Goal: Task Accomplishment & Management: Manage account settings

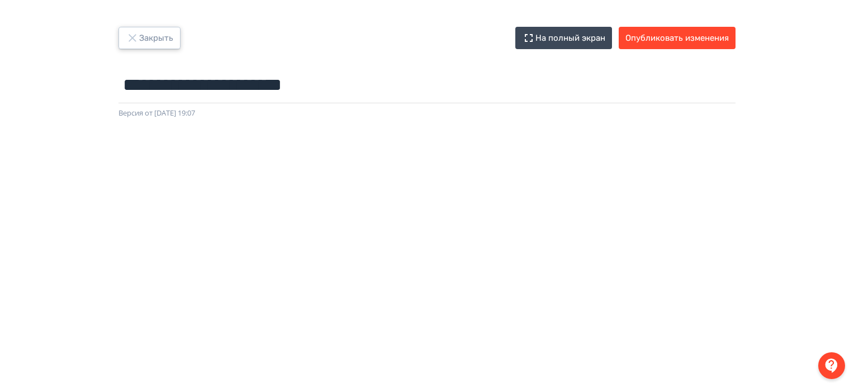
click at [151, 46] on button "Закрыть" at bounding box center [149, 38] width 62 height 22
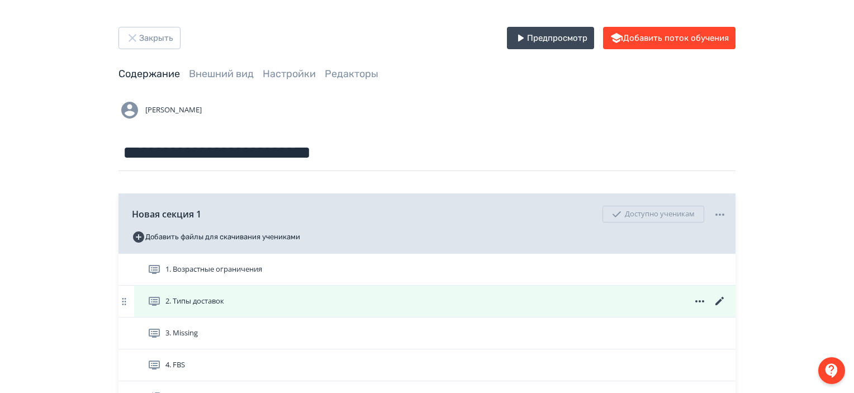
click at [722, 299] on icon at bounding box center [719, 301] width 8 height 8
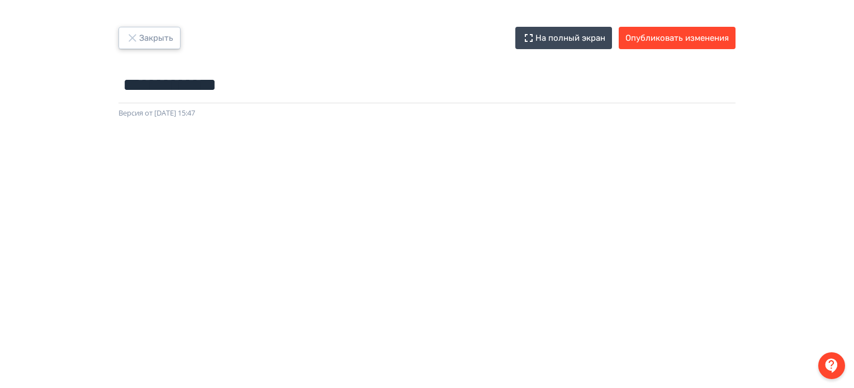
click at [143, 35] on button "Закрыть" at bounding box center [149, 38] width 62 height 22
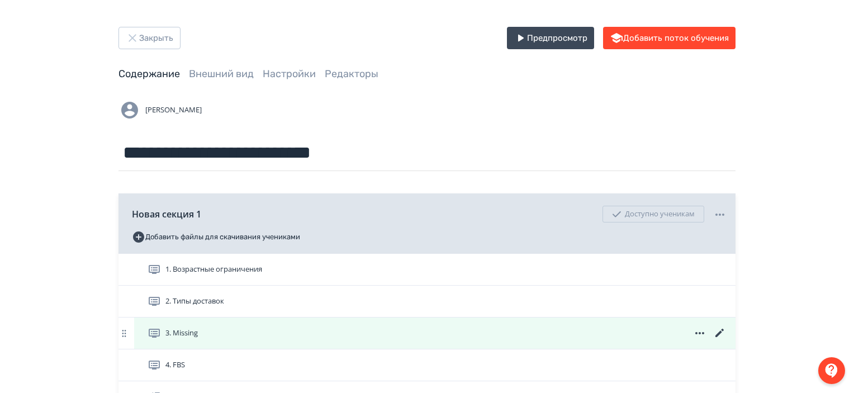
click at [722, 328] on icon at bounding box center [719, 332] width 13 height 13
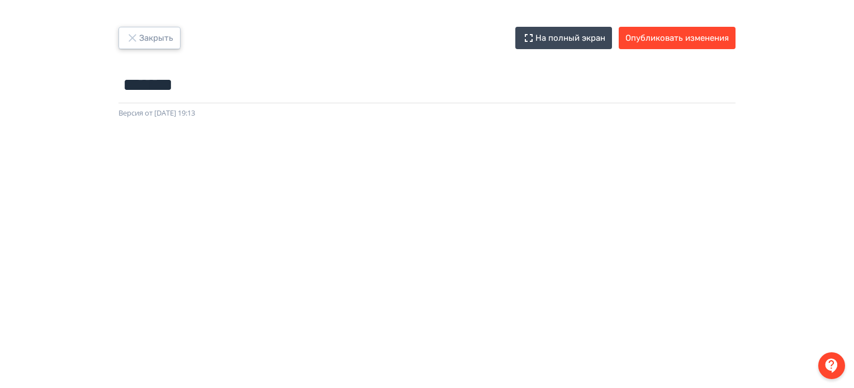
click at [151, 36] on button "Закрыть" at bounding box center [149, 38] width 62 height 22
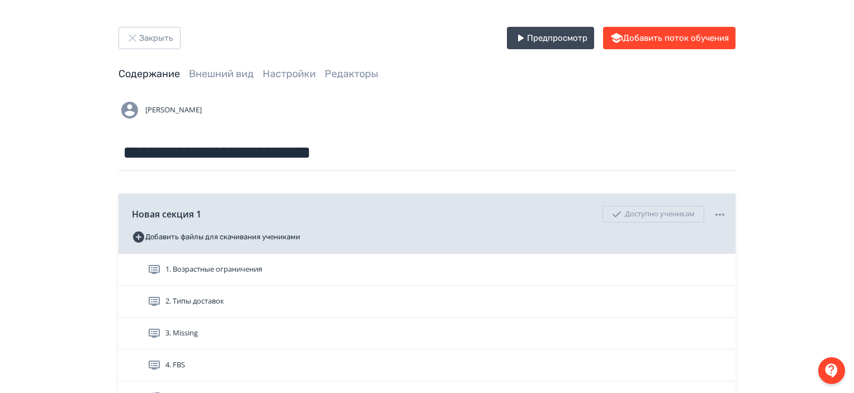
scroll to position [141, 0]
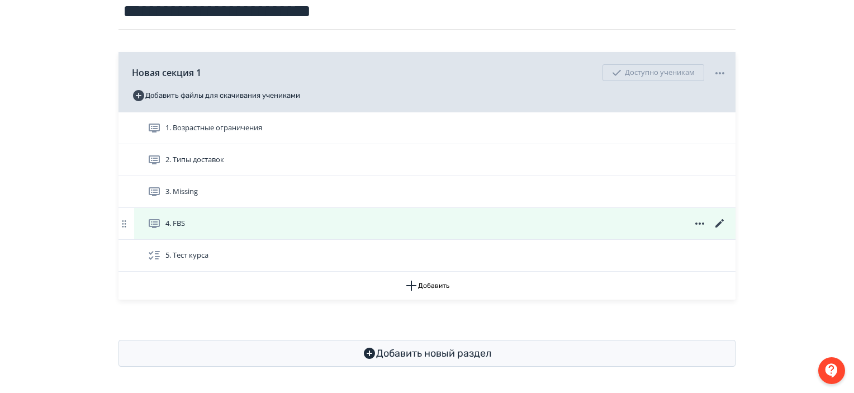
click at [717, 220] on icon at bounding box center [719, 223] width 13 height 13
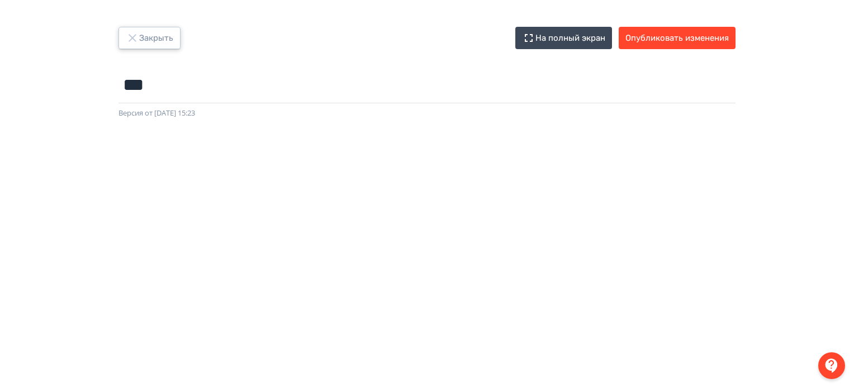
click at [134, 44] on icon "button" at bounding box center [132, 37] width 13 height 13
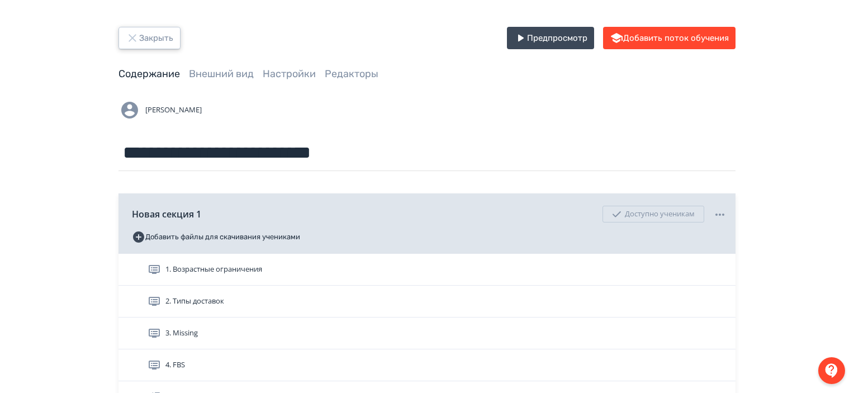
click at [143, 36] on button "Закрыть" at bounding box center [149, 38] width 62 height 22
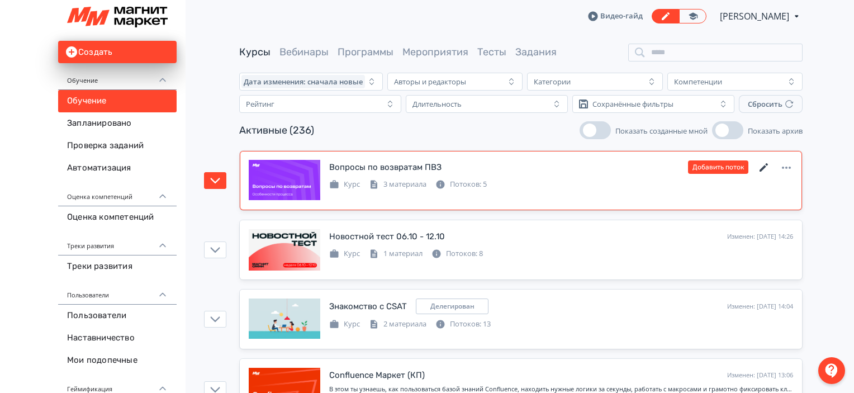
click at [760, 164] on icon at bounding box center [763, 167] width 13 height 13
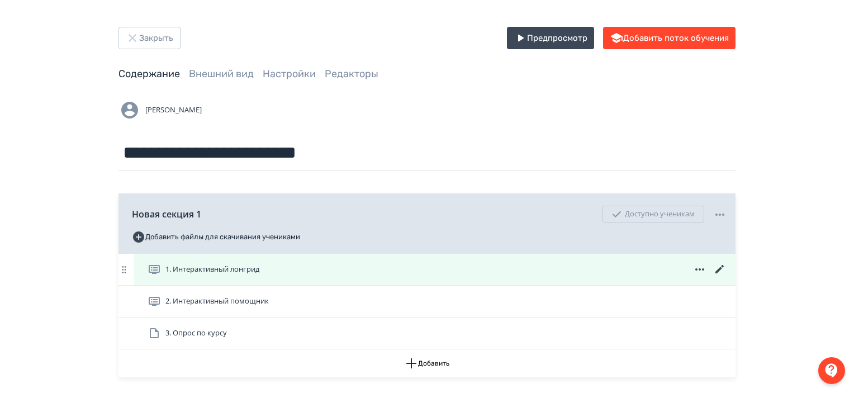
click at [718, 268] on icon at bounding box center [719, 269] width 13 height 13
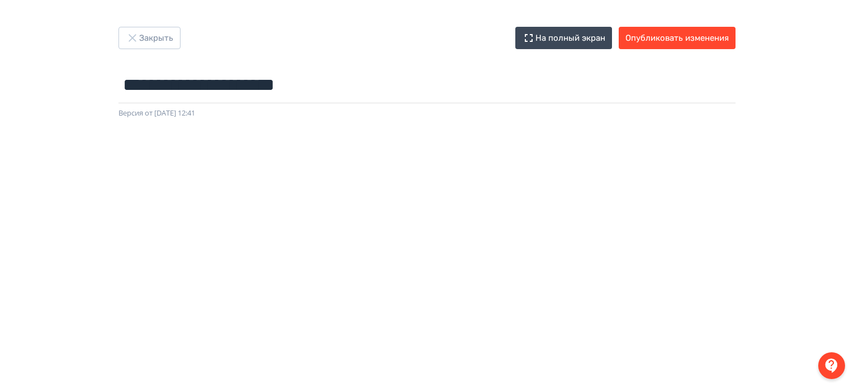
scroll to position [9, 0]
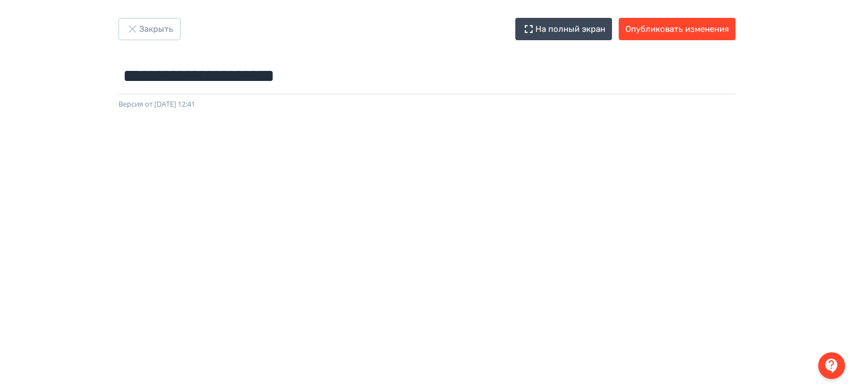
click at [742, 125] on div at bounding box center [427, 361] width 854 height 503
click at [694, 32] on button "Опубликовать изменения" at bounding box center [676, 29] width 117 height 22
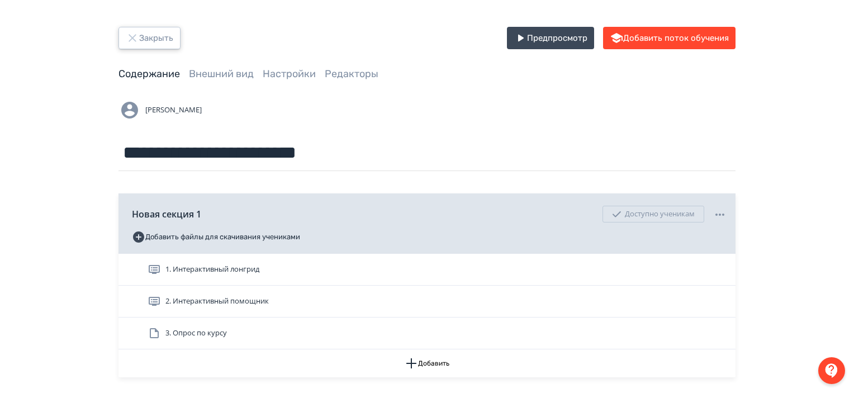
click at [165, 37] on button "Закрыть" at bounding box center [149, 38] width 62 height 22
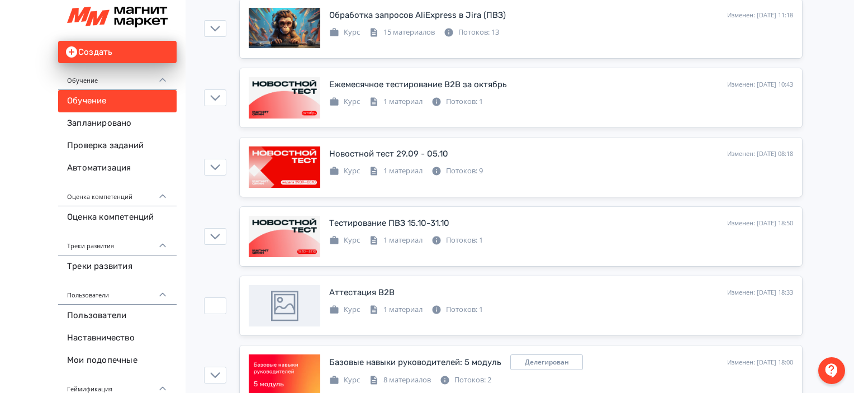
scroll to position [1473, 0]
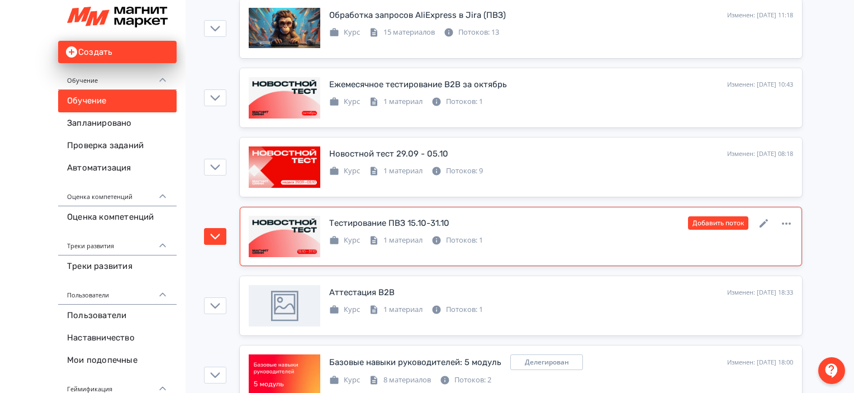
click at [768, 216] on link at bounding box center [763, 223] width 13 height 15
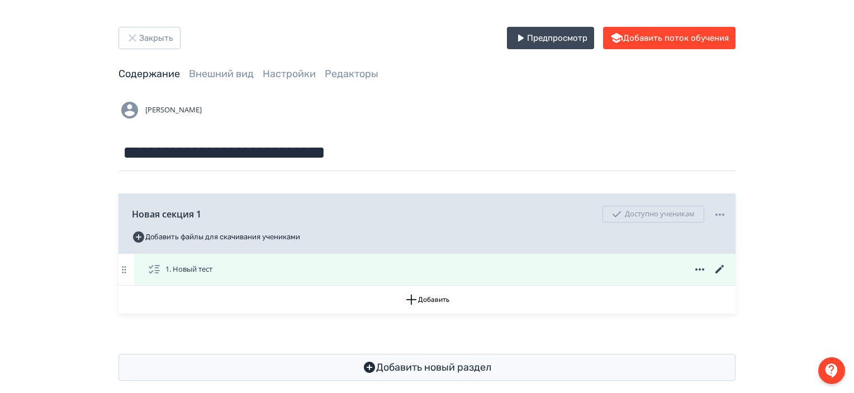
click at [721, 270] on icon at bounding box center [719, 269] width 13 height 13
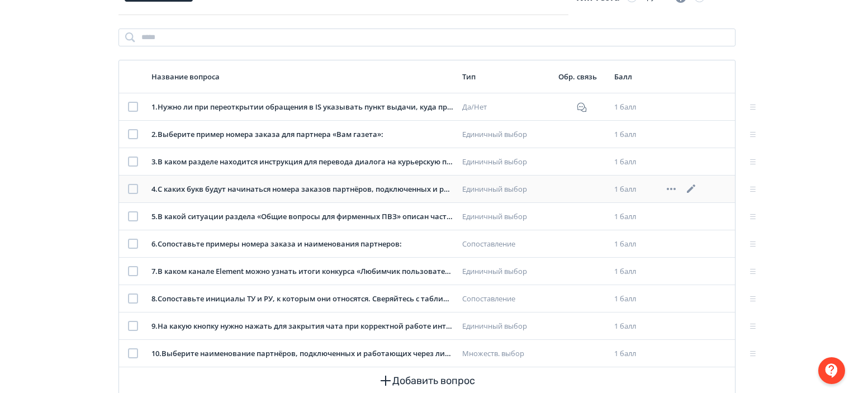
scroll to position [121, 0]
click at [691, 297] on icon at bounding box center [691, 297] width 8 height 8
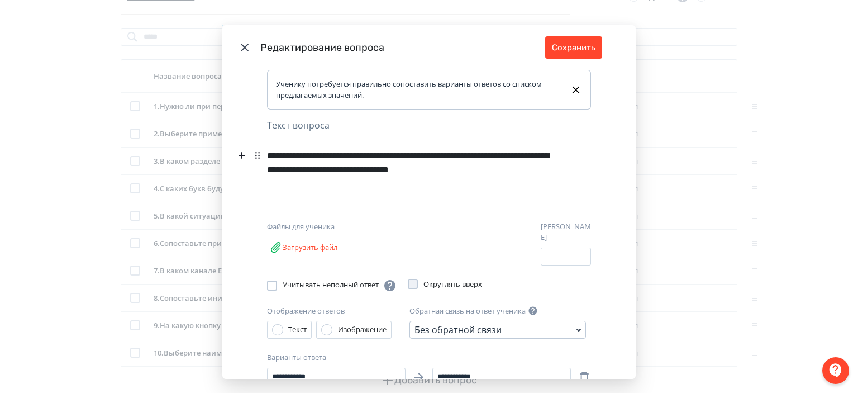
click at [420, 168] on div "**********" at bounding box center [409, 170] width 285 height 50
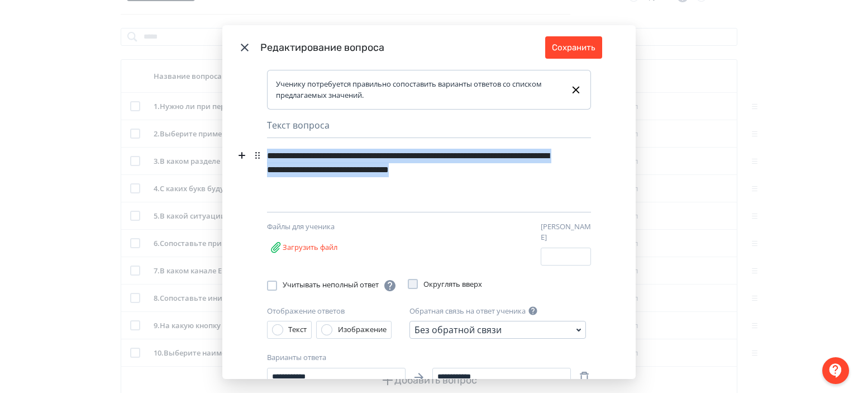
click at [420, 168] on div "**********" at bounding box center [409, 170] width 285 height 50
paste div "Modal"
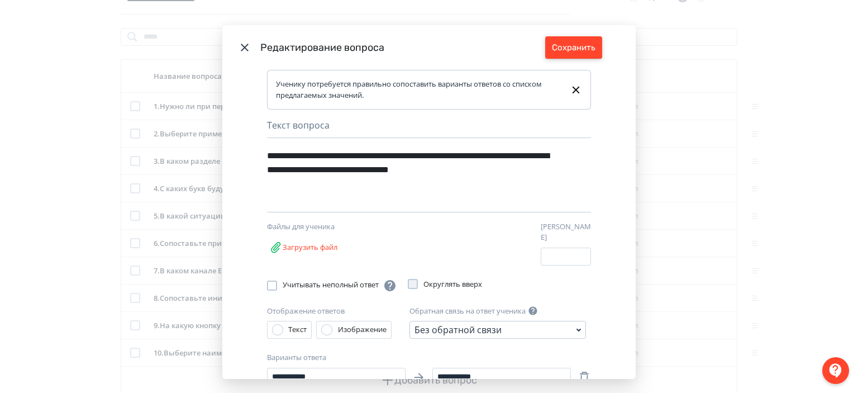
click at [580, 42] on button "Сохранить" at bounding box center [573, 47] width 57 height 22
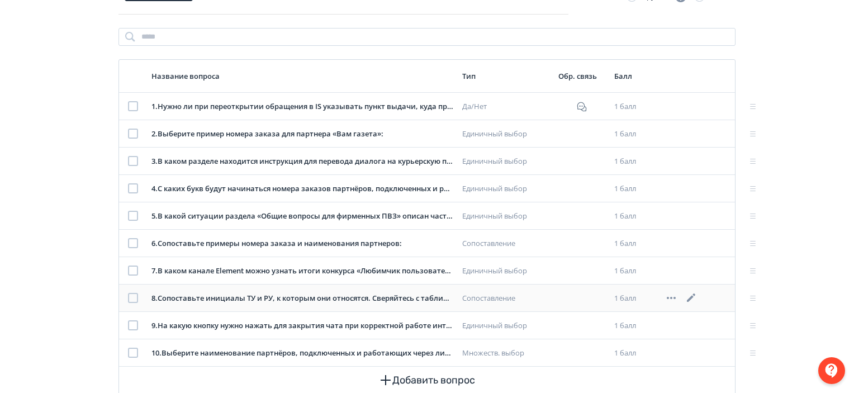
click at [693, 292] on icon at bounding box center [690, 297] width 13 height 13
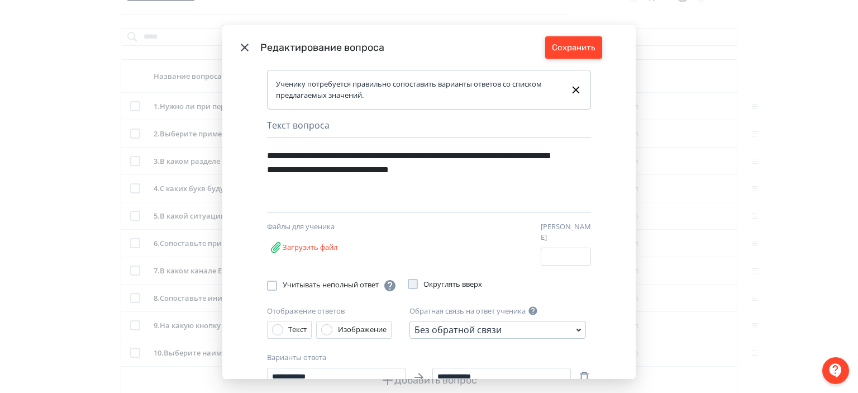
click at [579, 49] on button "Сохранить" at bounding box center [573, 47] width 57 height 22
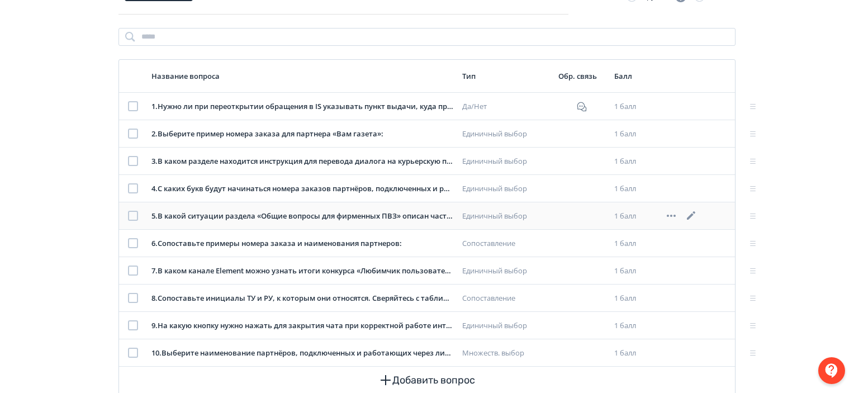
click at [692, 213] on icon at bounding box center [691, 215] width 8 height 8
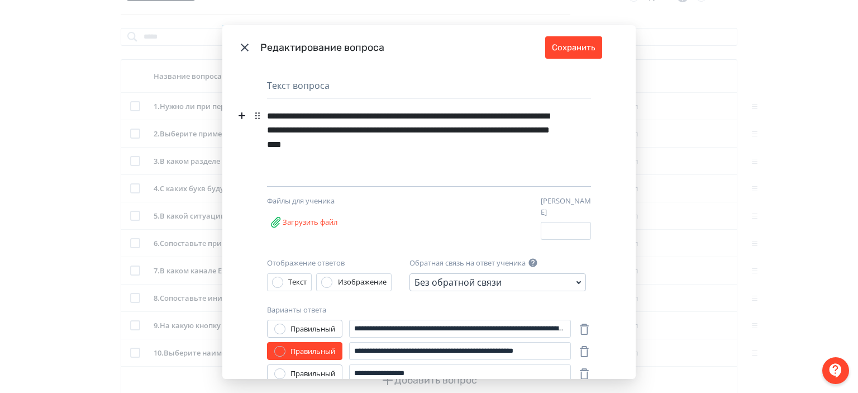
click at [355, 134] on div "**********" at bounding box center [409, 137] width 285 height 64
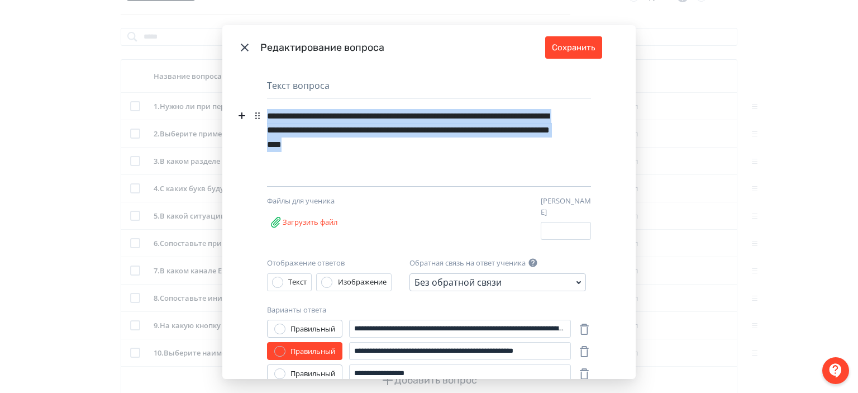
click at [355, 134] on div "**********" at bounding box center [409, 137] width 285 height 64
paste div "Modal"
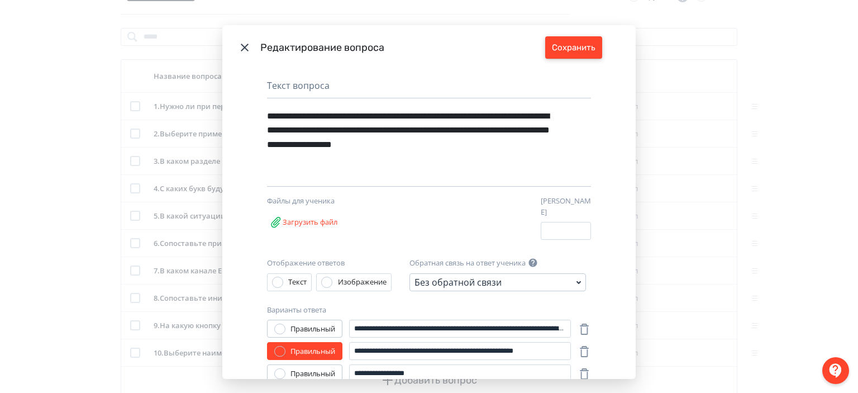
click at [584, 46] on button "Сохранить" at bounding box center [573, 47] width 57 height 22
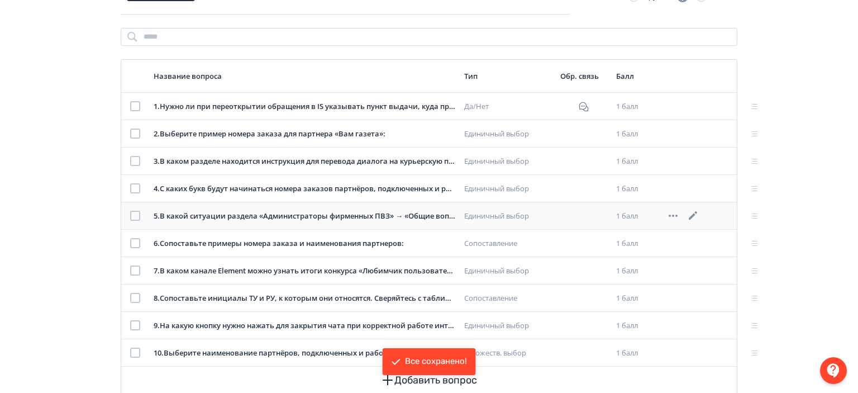
scroll to position [0, 0]
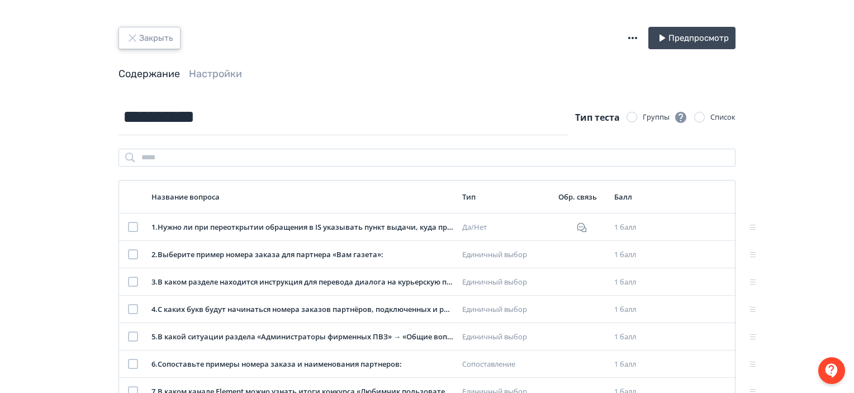
click at [155, 35] on button "Закрыть" at bounding box center [149, 38] width 62 height 22
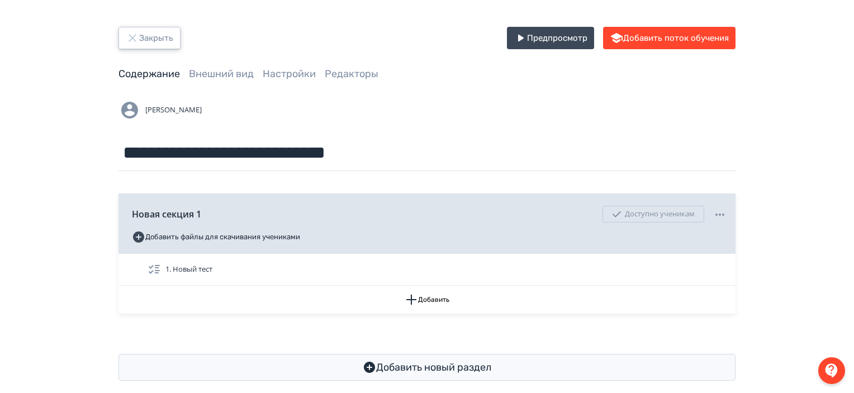
click at [147, 28] on button "Закрыть" at bounding box center [149, 38] width 62 height 22
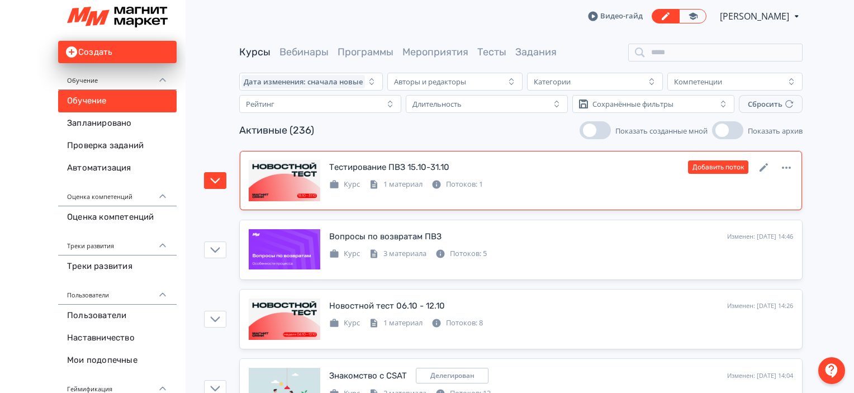
click at [649, 192] on div "Тестирование ПВЗ 15.10-31.10 Изменен: [DATE] 14:54 Добавить поток Курс 1 матери…" at bounding box center [521, 180] width 544 height 41
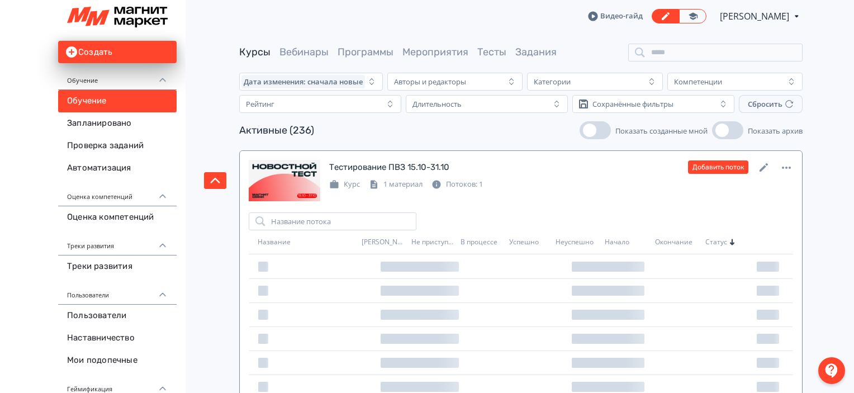
click at [649, 192] on div "Тестирование ПВЗ 15.10-31.10 Изменен: [DATE] 14:54 Добавить поток Курс 1 матери…" at bounding box center [521, 180] width 544 height 41
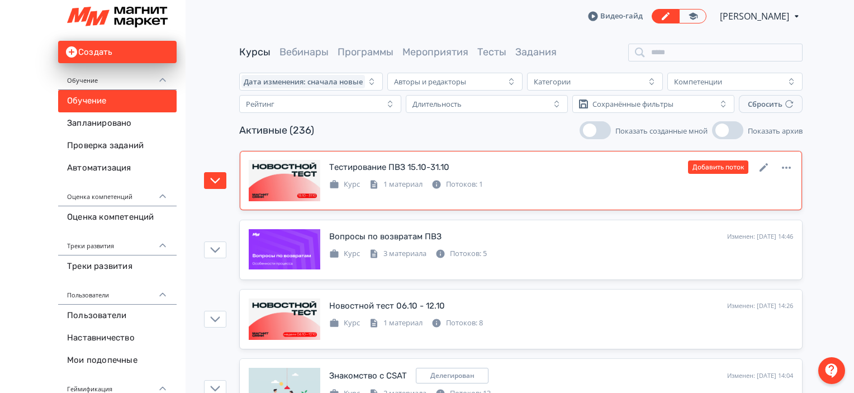
click at [649, 192] on div "Тестирование ПВЗ 15.10-31.10 Изменен: [DATE] 14:54 Добавить поток Курс 1 матери…" at bounding box center [521, 180] width 544 height 41
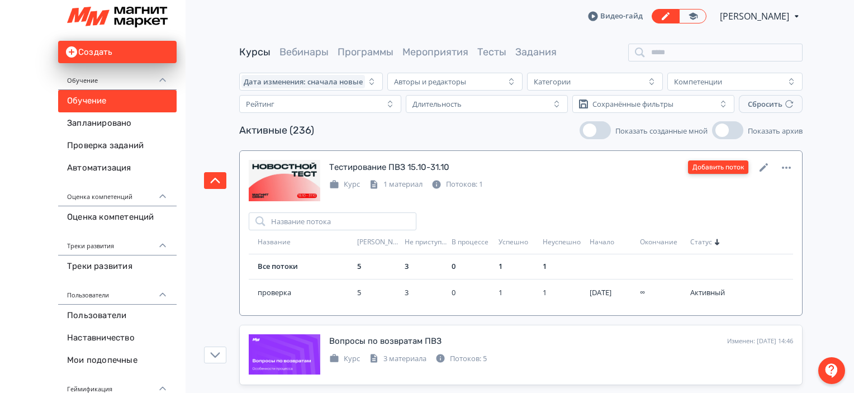
click at [716, 163] on button "Добавить поток" at bounding box center [718, 166] width 60 height 13
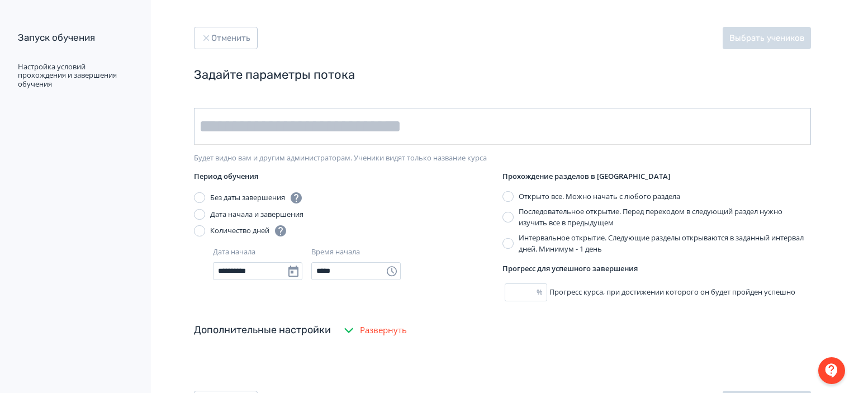
click at [418, 127] on input "text" at bounding box center [502, 126] width 617 height 37
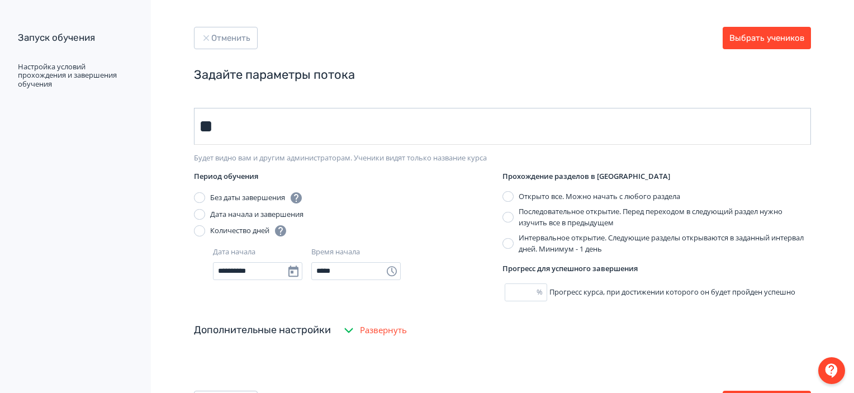
type input "*"
type input "********"
click at [282, 212] on div "Дата начала и завершения" at bounding box center [256, 213] width 93 height 11
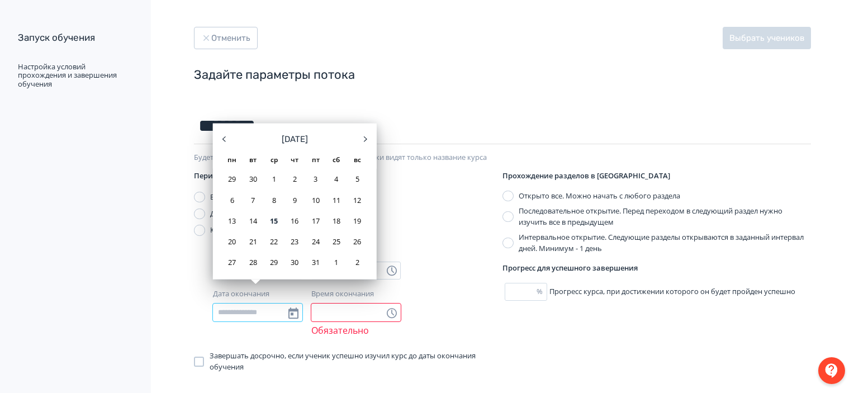
click at [253, 316] on input "Дата окончания" at bounding box center [257, 312] width 89 height 18
click at [307, 259] on div "31" at bounding box center [316, 262] width 18 height 18
type input "**********"
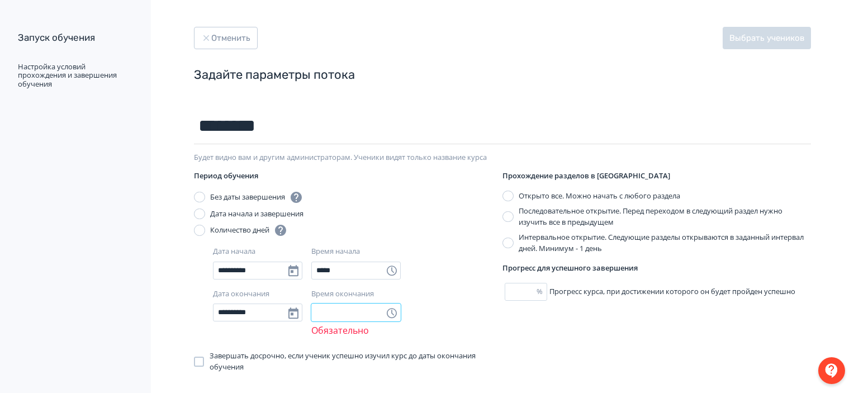
click at [335, 311] on input "Время окончания" at bounding box center [355, 312] width 89 height 18
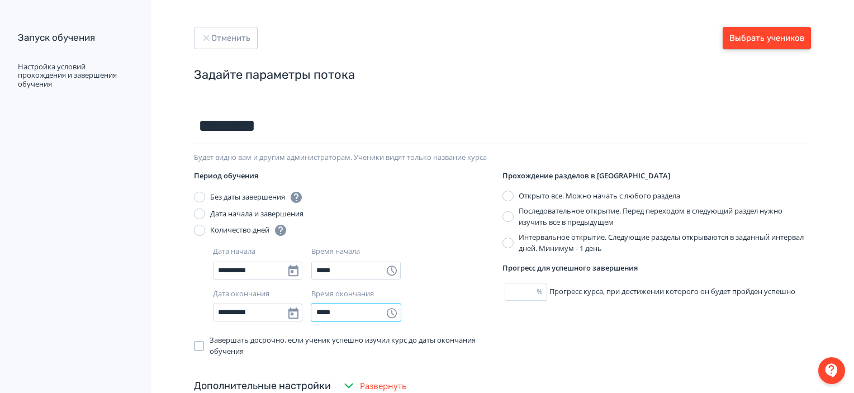
type input "*****"
click at [745, 39] on button "Выбрать учеников" at bounding box center [766, 38] width 88 height 22
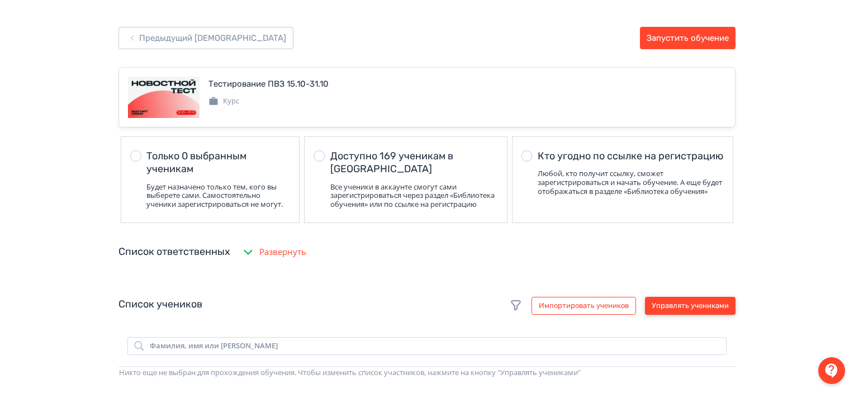
click at [661, 315] on button "Управлять учениками" at bounding box center [690, 306] width 91 height 18
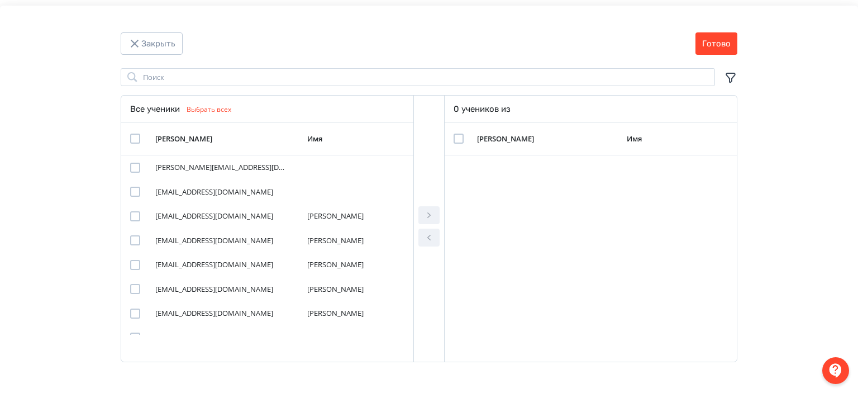
click at [734, 72] on icon "Modal" at bounding box center [730, 77] width 13 height 13
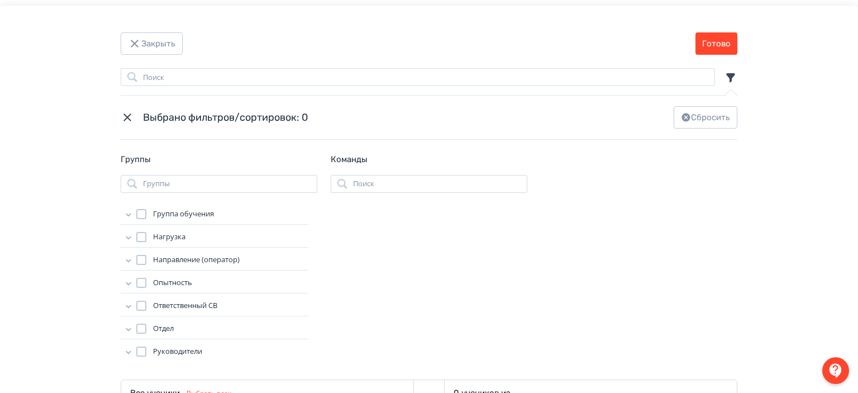
click at [126, 260] on icon "Modal" at bounding box center [128, 259] width 11 height 11
click at [152, 321] on div "Modal" at bounding box center [152, 321] width 10 height 10
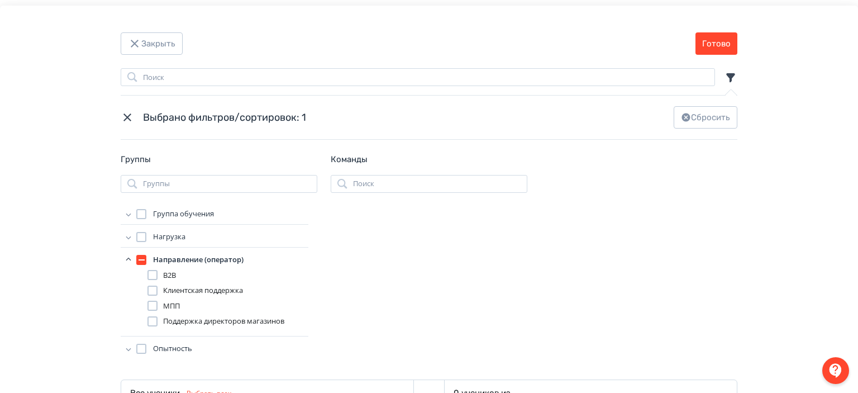
scroll to position [254, 0]
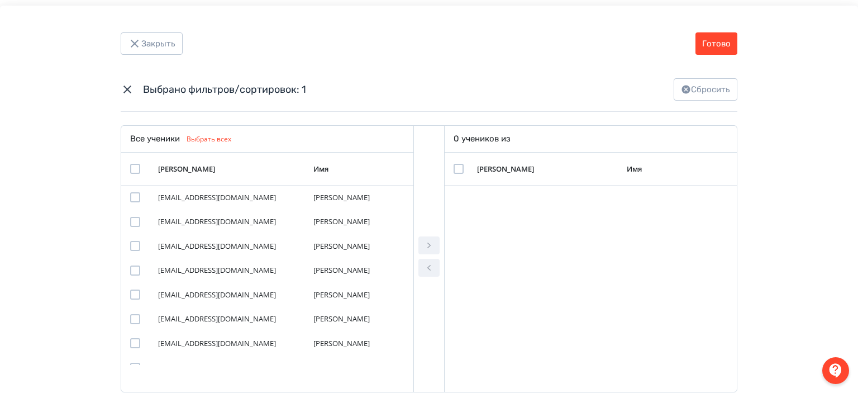
click at [130, 165] on div "Modal" at bounding box center [135, 169] width 10 height 10
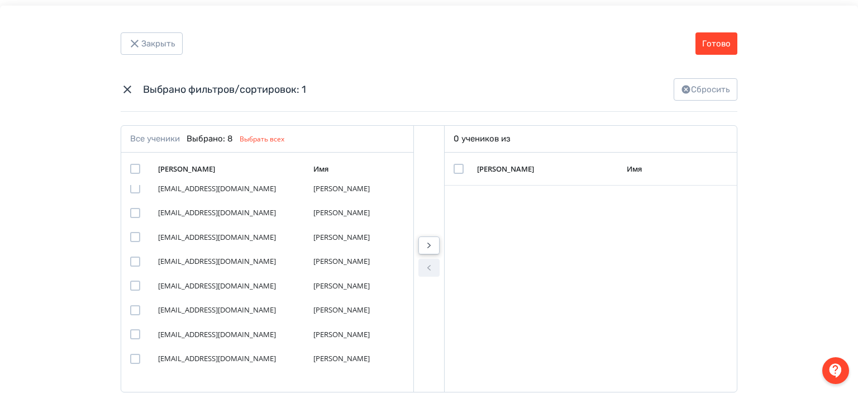
click at [423, 243] on icon "Modal" at bounding box center [428, 245] width 13 height 13
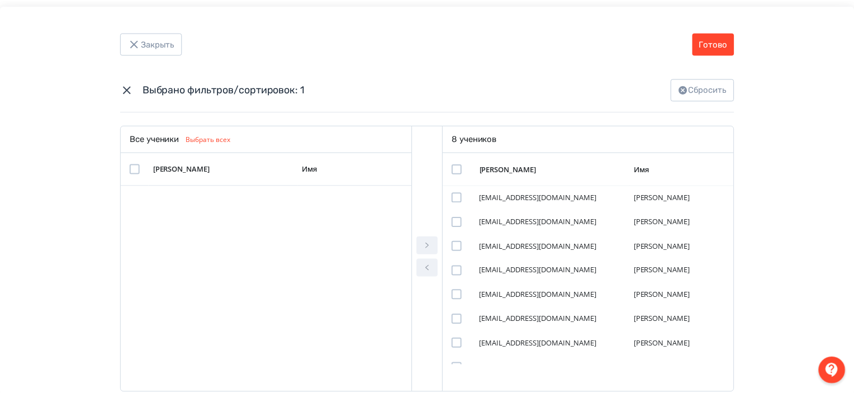
scroll to position [0, 0]
click at [728, 37] on button "Готово" at bounding box center [717, 43] width 42 height 22
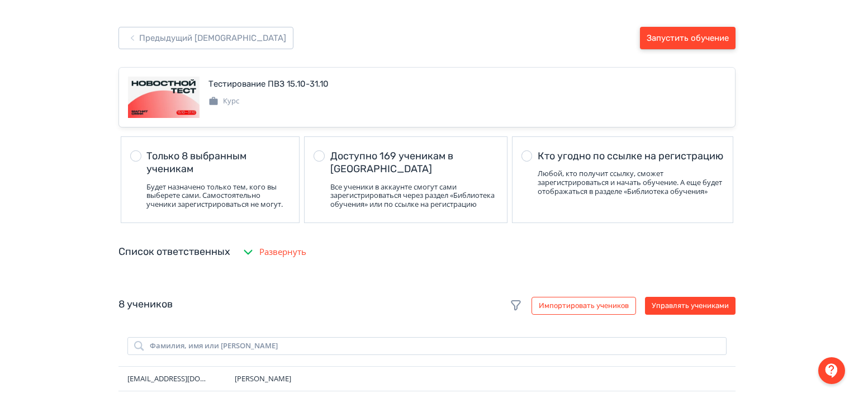
click at [728, 37] on button "Запустить обучение" at bounding box center [688, 38] width 96 height 22
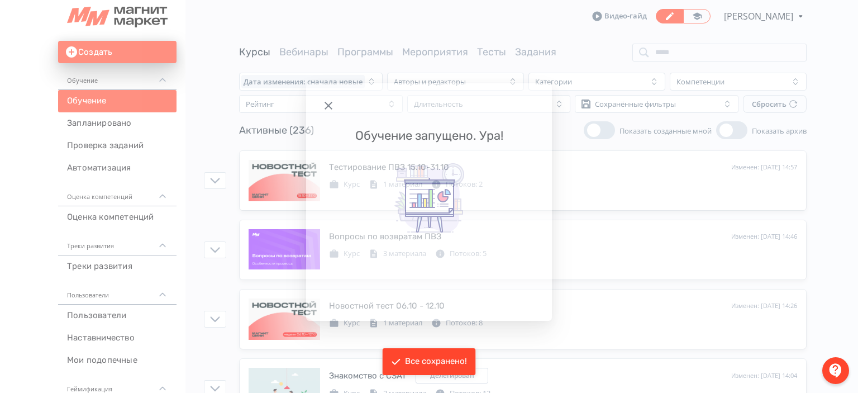
click at [334, 106] on icon "Modal" at bounding box center [328, 105] width 13 height 13
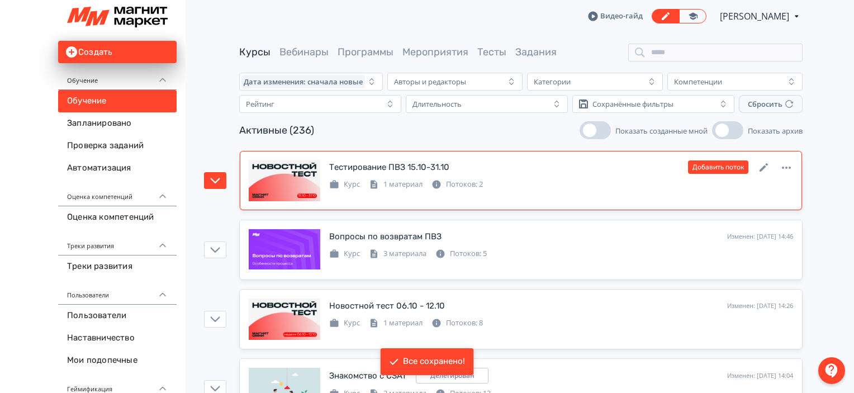
click at [645, 184] on div "Курс 1 материал Потоков: 2" at bounding box center [561, 183] width 464 height 13
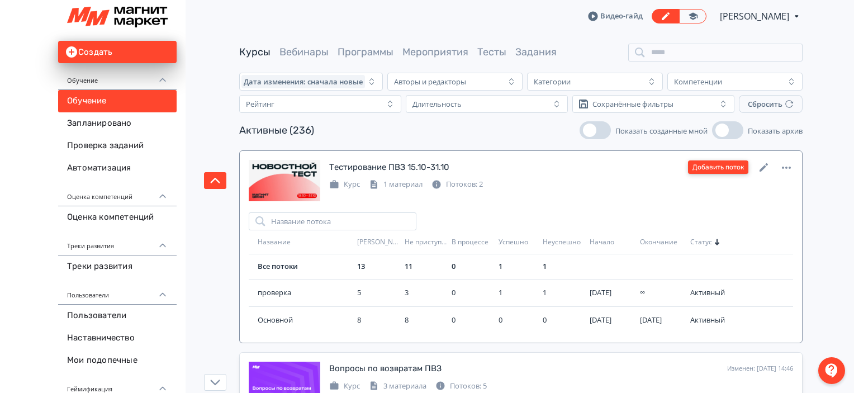
click at [743, 164] on button "Добавить поток" at bounding box center [718, 166] width 60 height 13
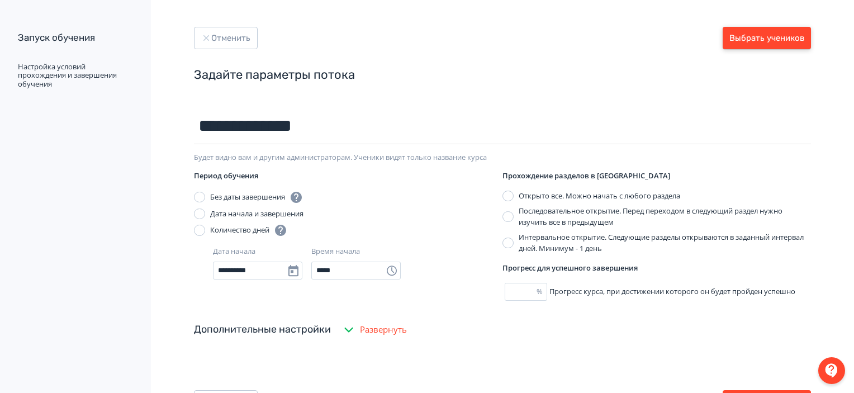
type input "**********"
click at [760, 34] on button "Выбрать учеников" at bounding box center [766, 38] width 88 height 22
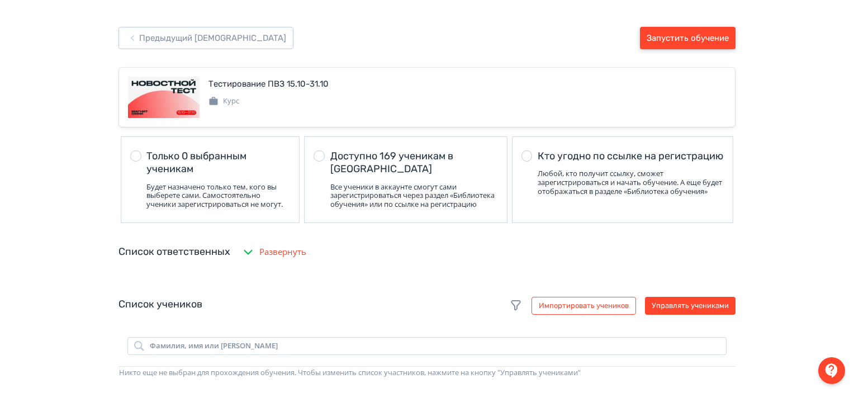
click at [727, 27] on button "Запустить обучение" at bounding box center [688, 38] width 96 height 22
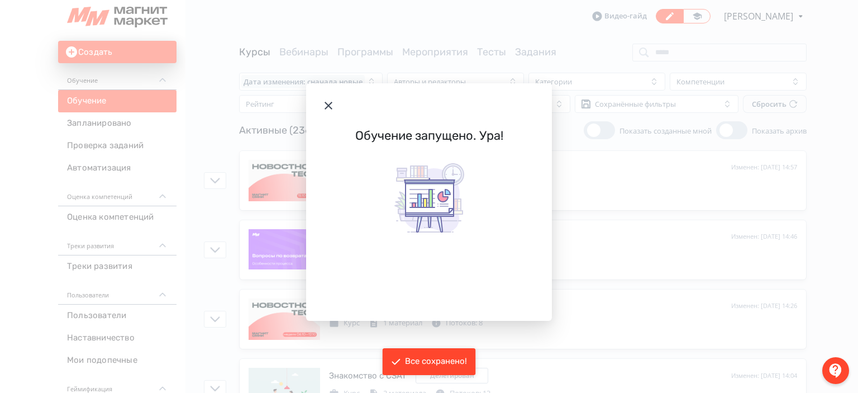
click at [325, 101] on icon "Modal" at bounding box center [328, 105] width 13 height 13
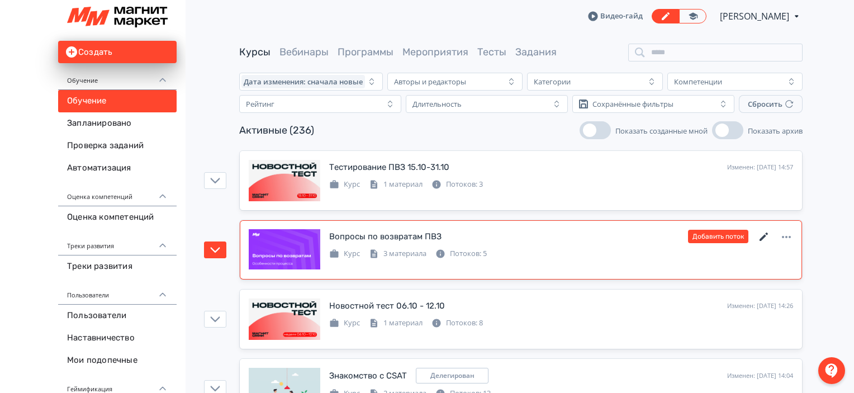
click at [760, 238] on icon at bounding box center [763, 236] width 8 height 8
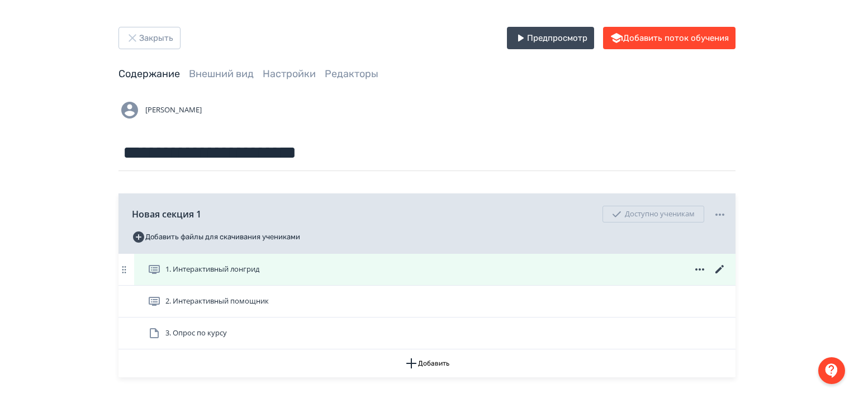
click at [722, 264] on icon at bounding box center [719, 269] width 13 height 13
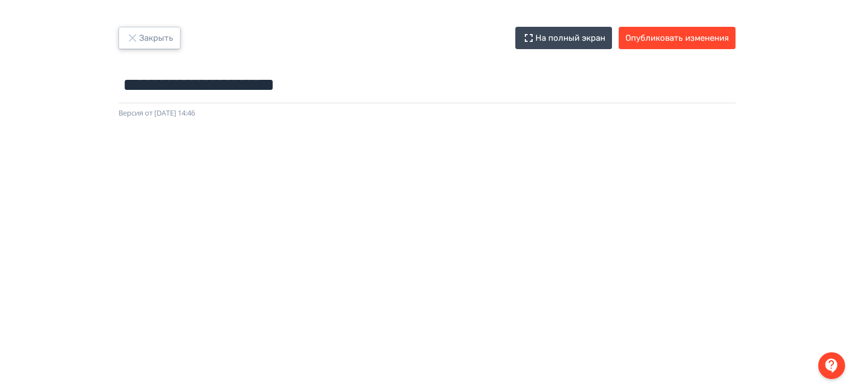
click at [152, 33] on button "Закрыть" at bounding box center [149, 38] width 62 height 22
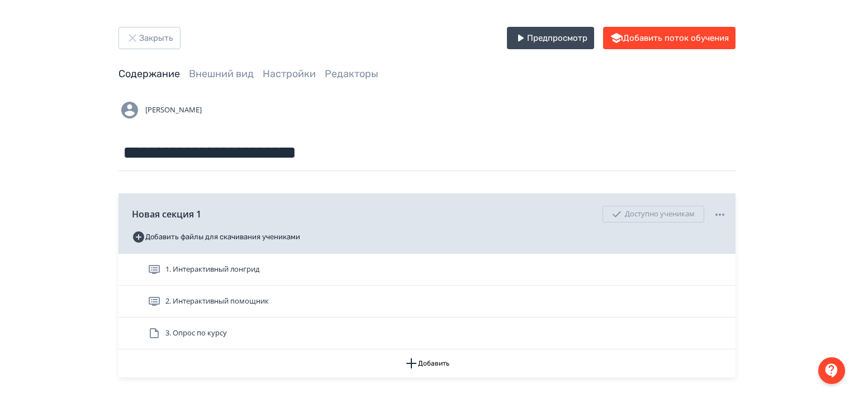
scroll to position [78, 0]
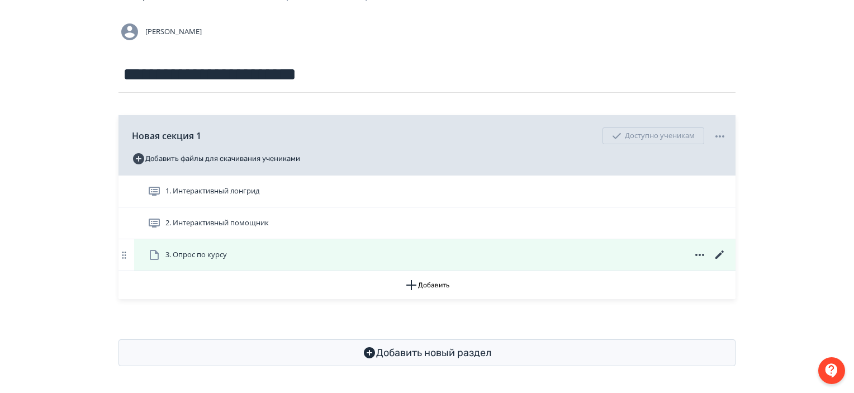
click at [718, 254] on icon at bounding box center [719, 254] width 8 height 8
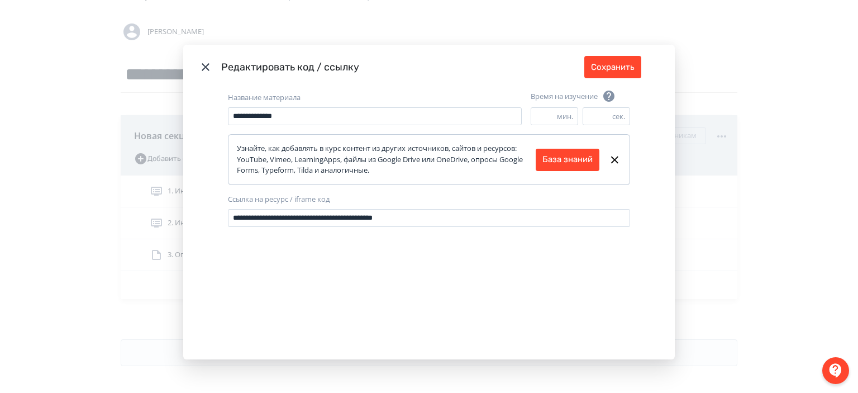
click at [200, 62] on icon "Modal" at bounding box center [205, 66] width 13 height 13
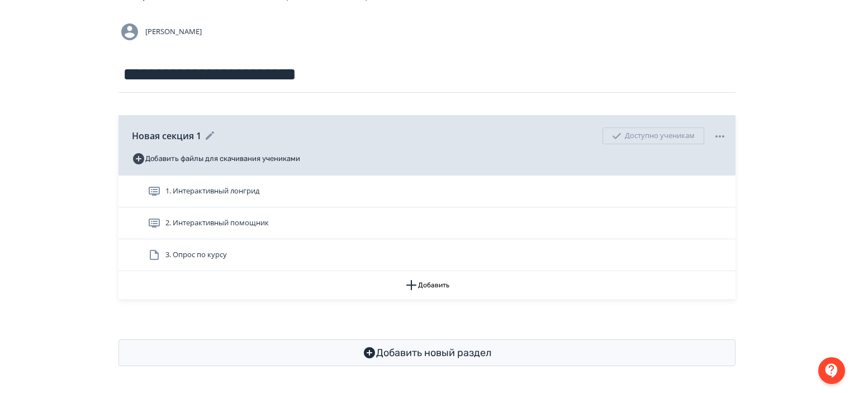
scroll to position [0, 0]
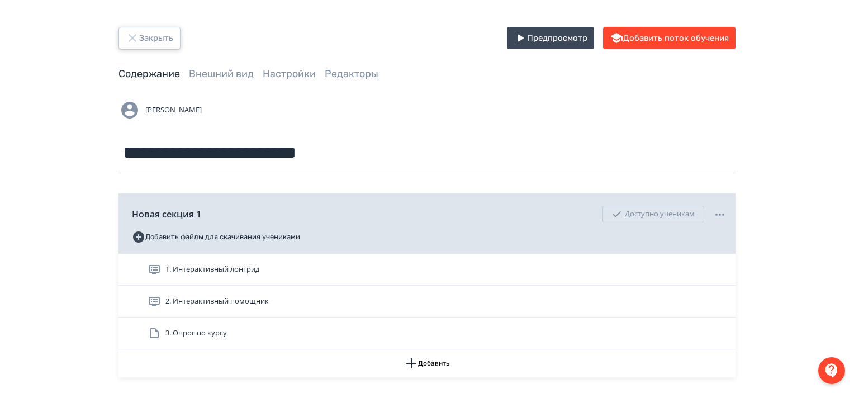
click at [147, 34] on button "Закрыть" at bounding box center [149, 38] width 62 height 22
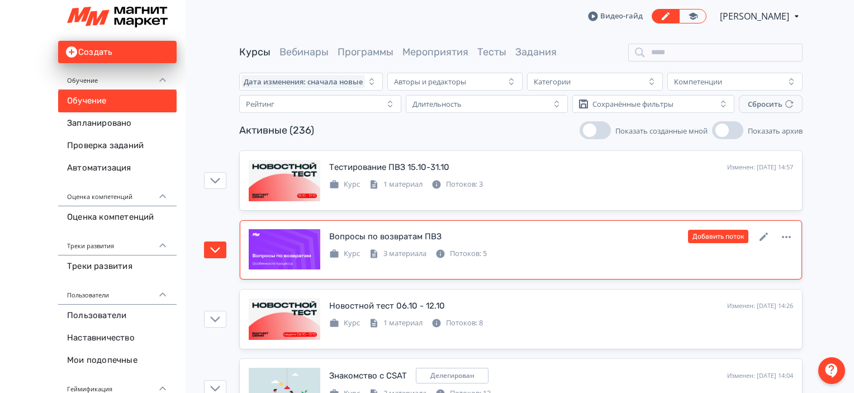
click at [597, 255] on div "Курс 3 материала Потоков: 5" at bounding box center [561, 252] width 464 height 13
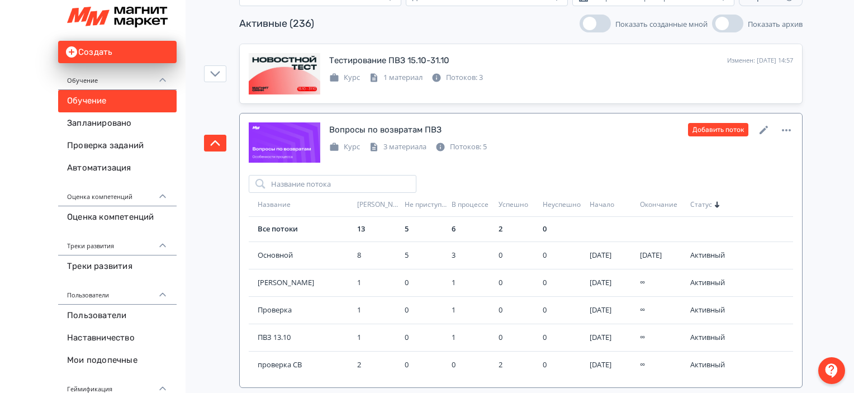
scroll to position [107, 0]
click at [280, 336] on span "ПВЗ 13.10" at bounding box center [305, 336] width 95 height 11
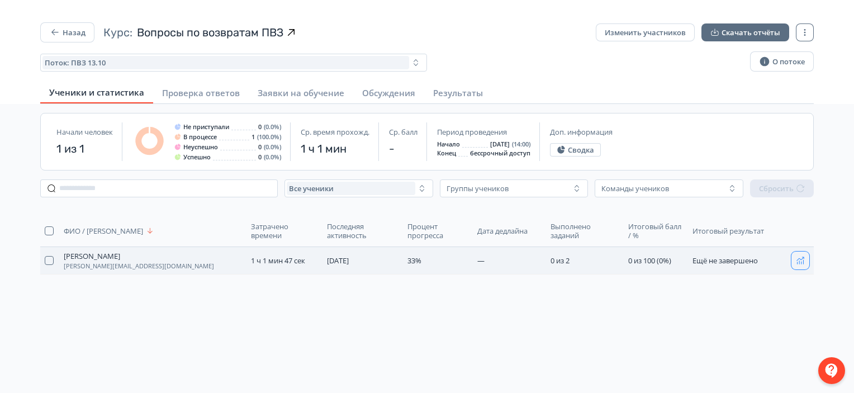
click at [798, 259] on icon "button" at bounding box center [800, 260] width 9 height 9
click at [58, 32] on icon "button" at bounding box center [54, 32] width 11 height 11
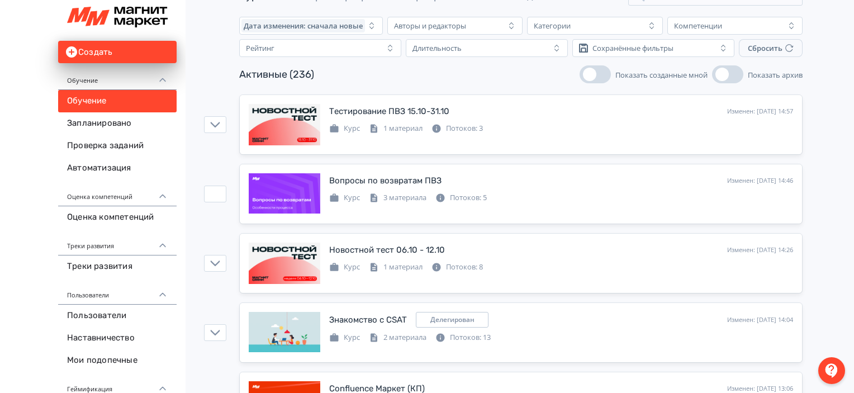
scroll to position [57, 0]
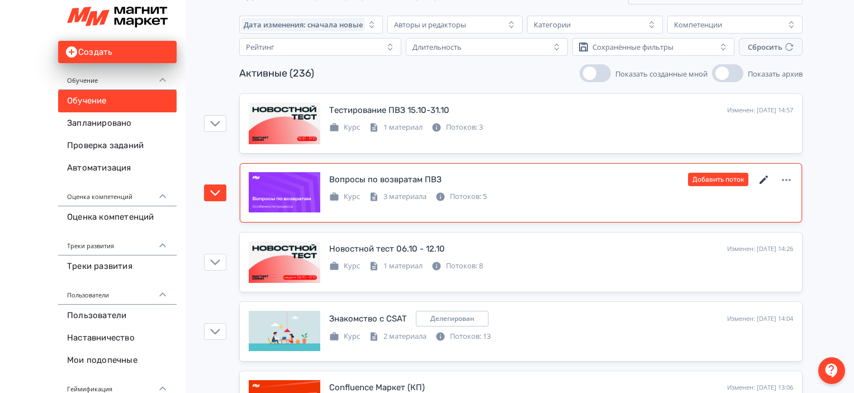
click at [760, 178] on icon at bounding box center [763, 179] width 13 height 13
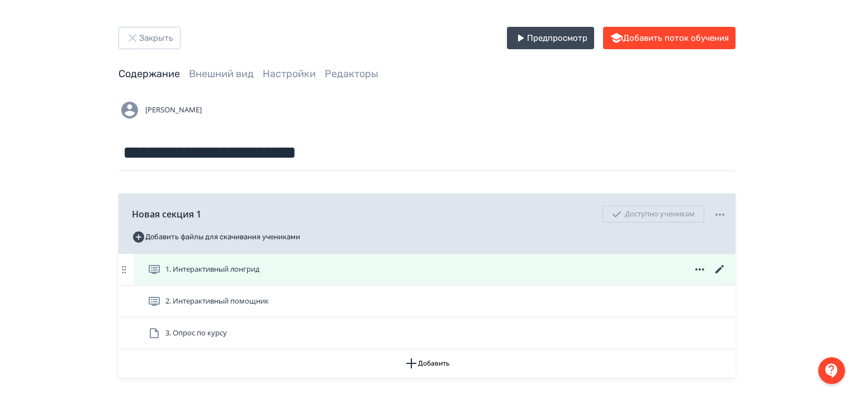
click at [718, 268] on icon at bounding box center [719, 269] width 13 height 13
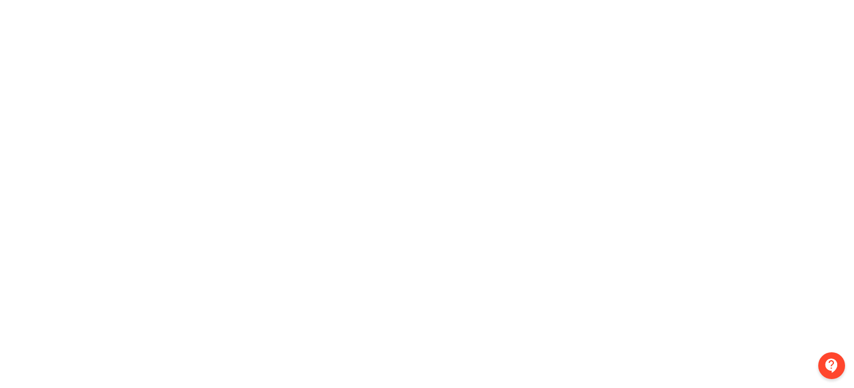
scroll to position [0, 2]
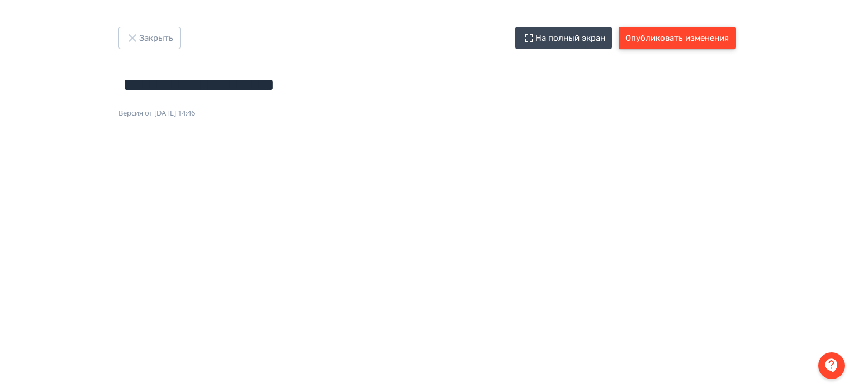
click at [718, 37] on button "Опубликовать изменения" at bounding box center [676, 38] width 117 height 22
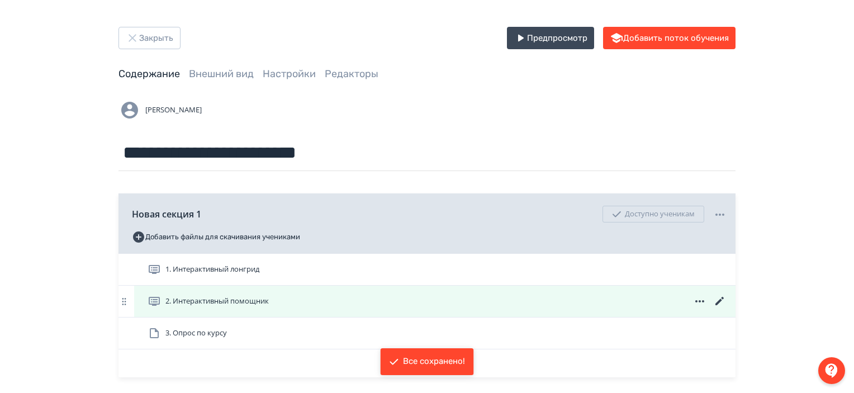
click at [720, 299] on icon at bounding box center [719, 301] width 8 height 8
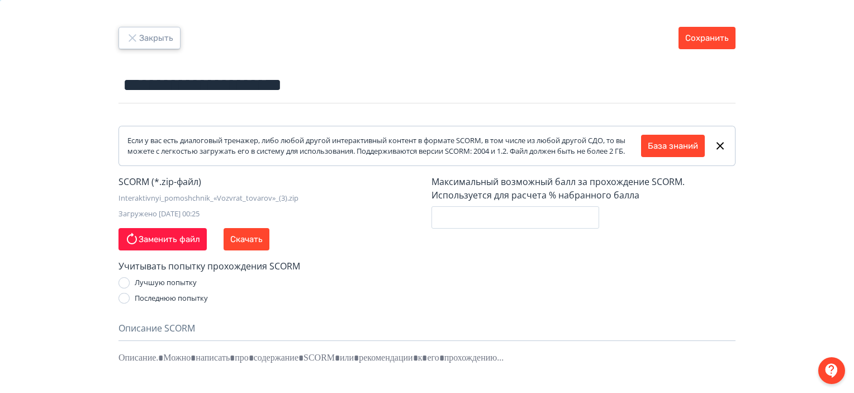
click at [170, 36] on button "Закрыть" at bounding box center [149, 38] width 62 height 22
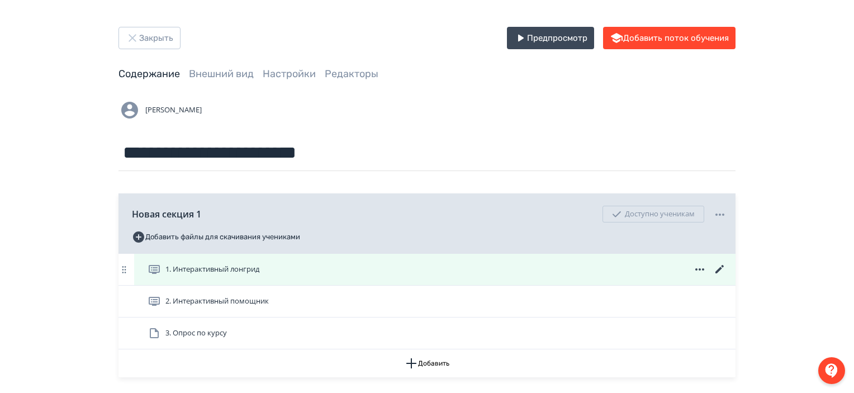
click at [718, 269] on icon at bounding box center [719, 269] width 8 height 8
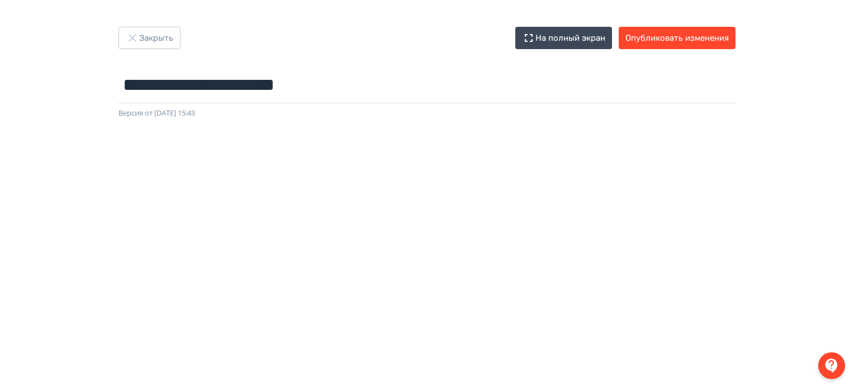
scroll to position [255, 0]
